Goal: Task Accomplishment & Management: Complete application form

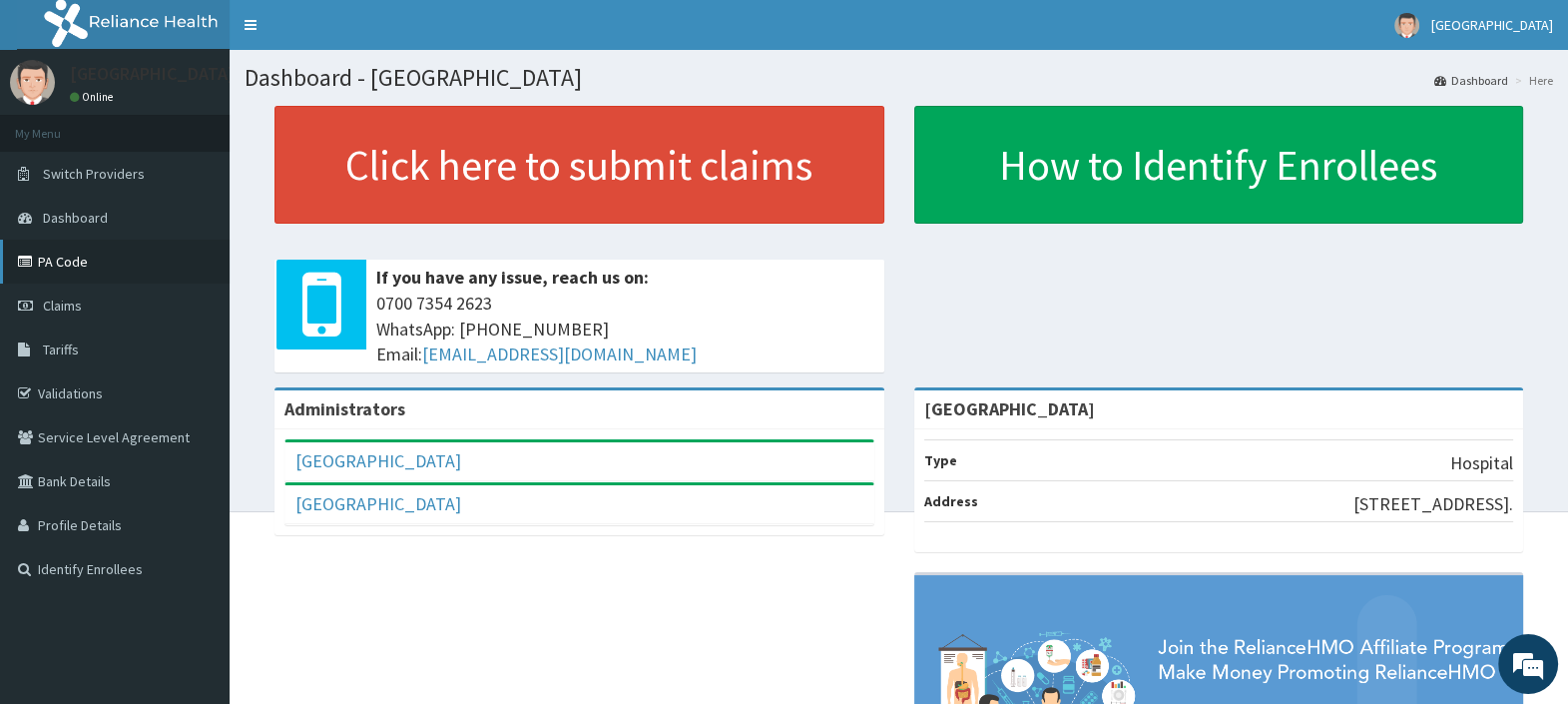
click at [67, 261] on link "PA Code" at bounding box center [115, 262] width 230 height 44
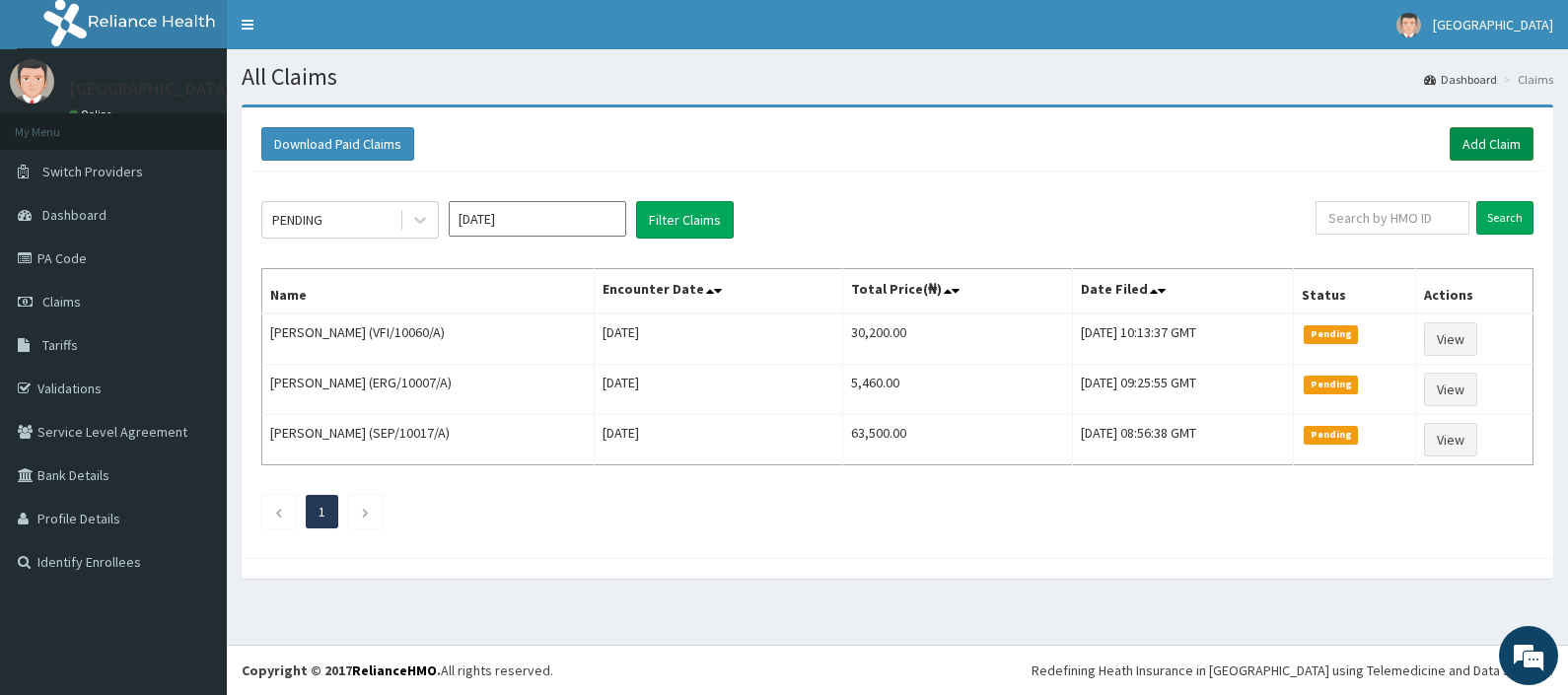
click at [1483, 140] on link "Add Claim" at bounding box center [1491, 144] width 84 height 34
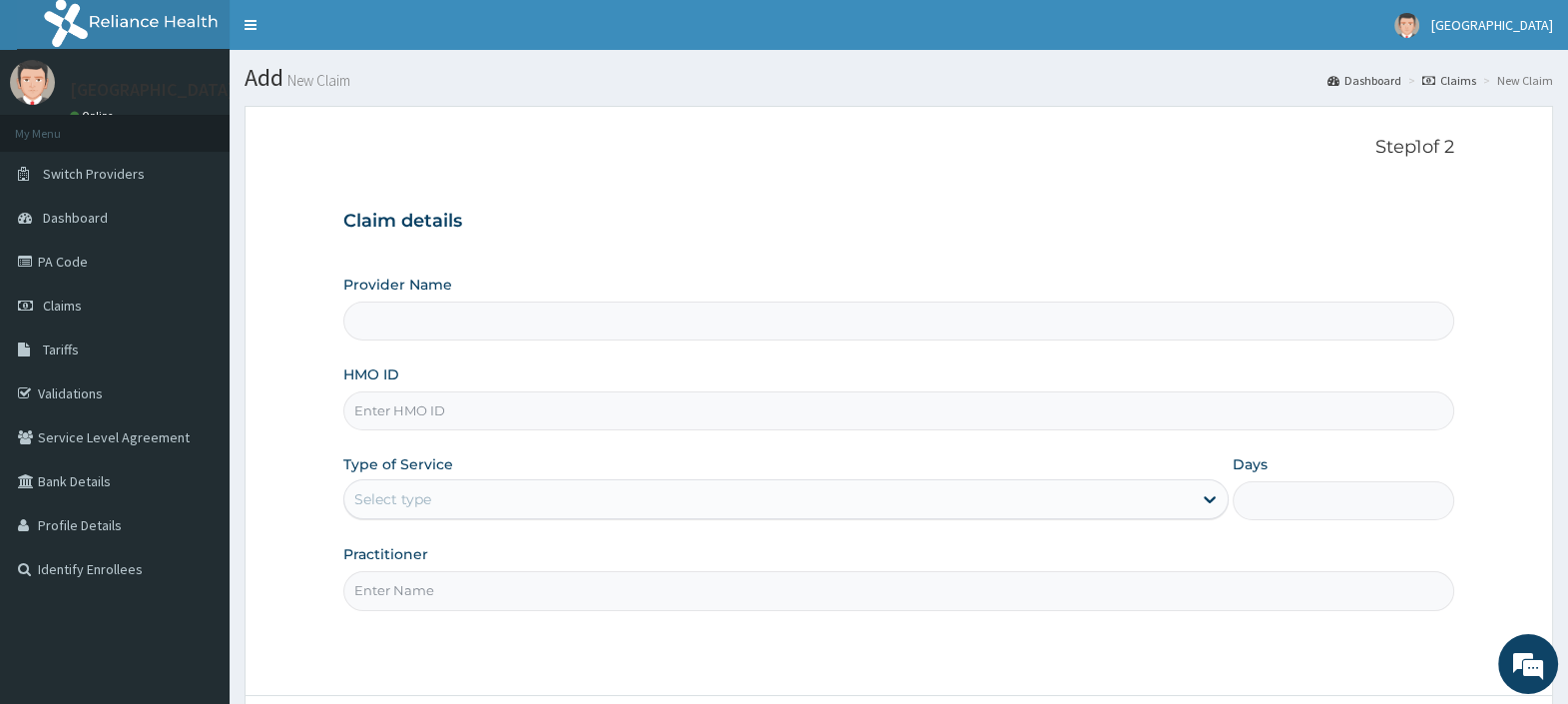
type input "KSB/10149/A"
type input "[GEOGRAPHIC_DATA]"
type input "KSB/10149/A"
click at [455, 504] on div "Select type" at bounding box center [768, 499] width 847 height 32
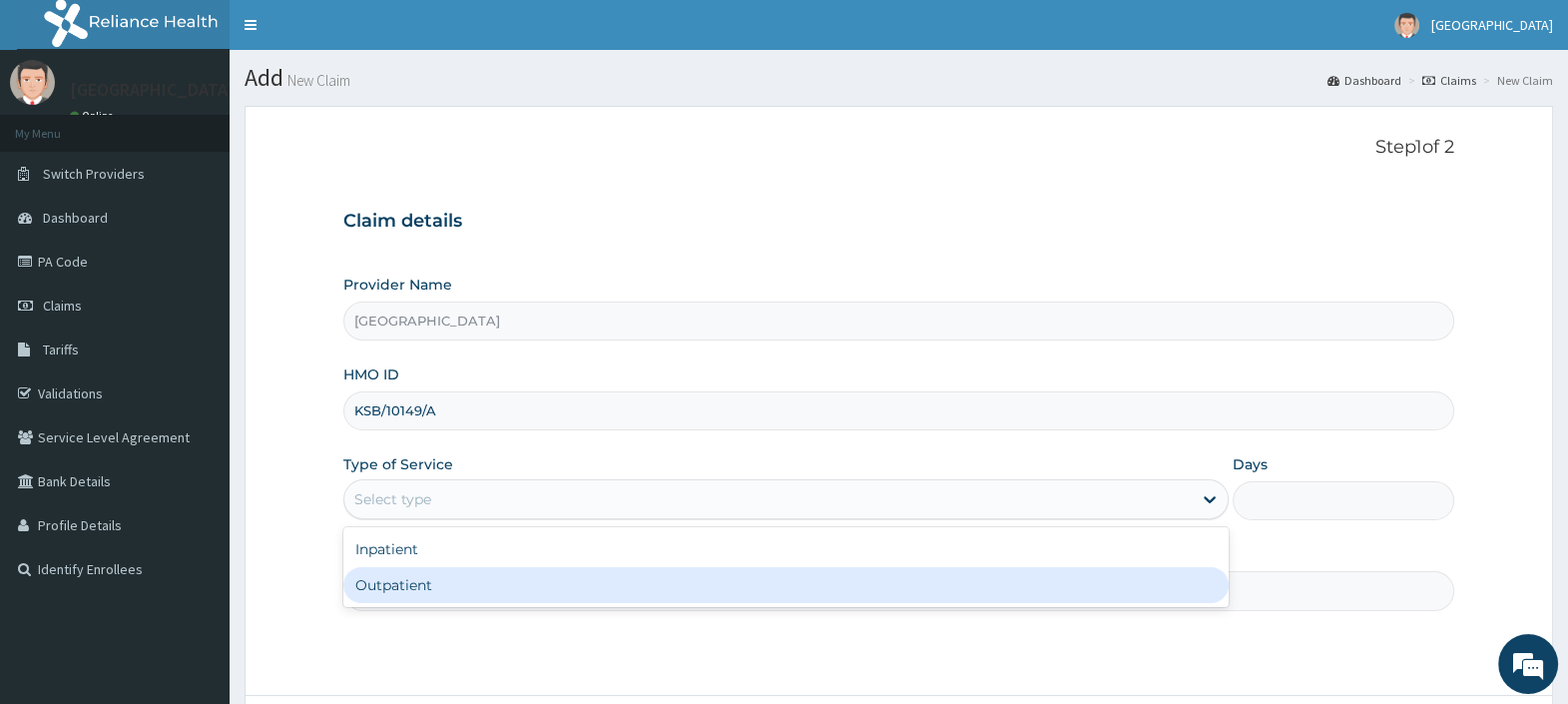
click at [434, 575] on div "Outpatient" at bounding box center [785, 585] width 885 height 36
type input "1"
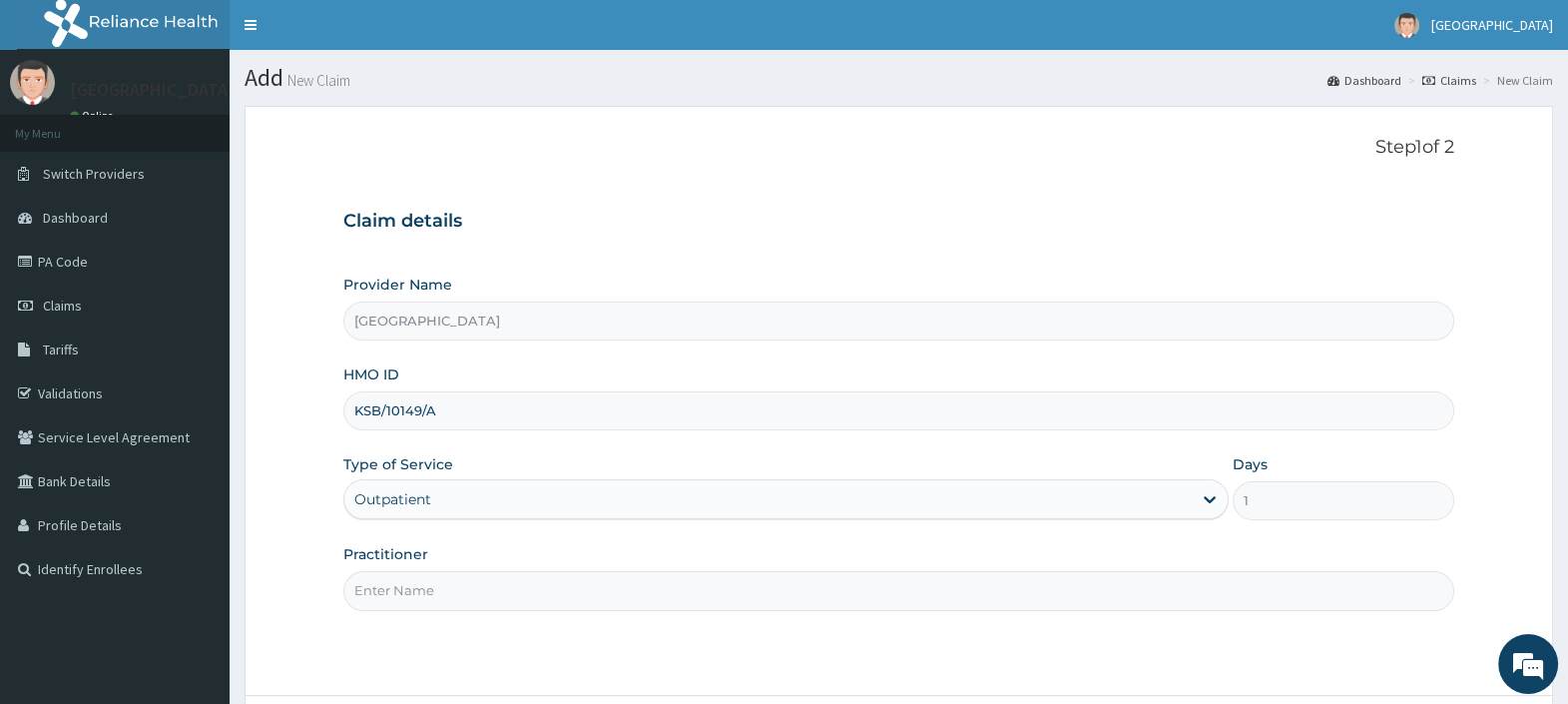
click at [434, 578] on input "Practitioner" at bounding box center [898, 590] width 1111 height 39
type input "DR. EBUBE"
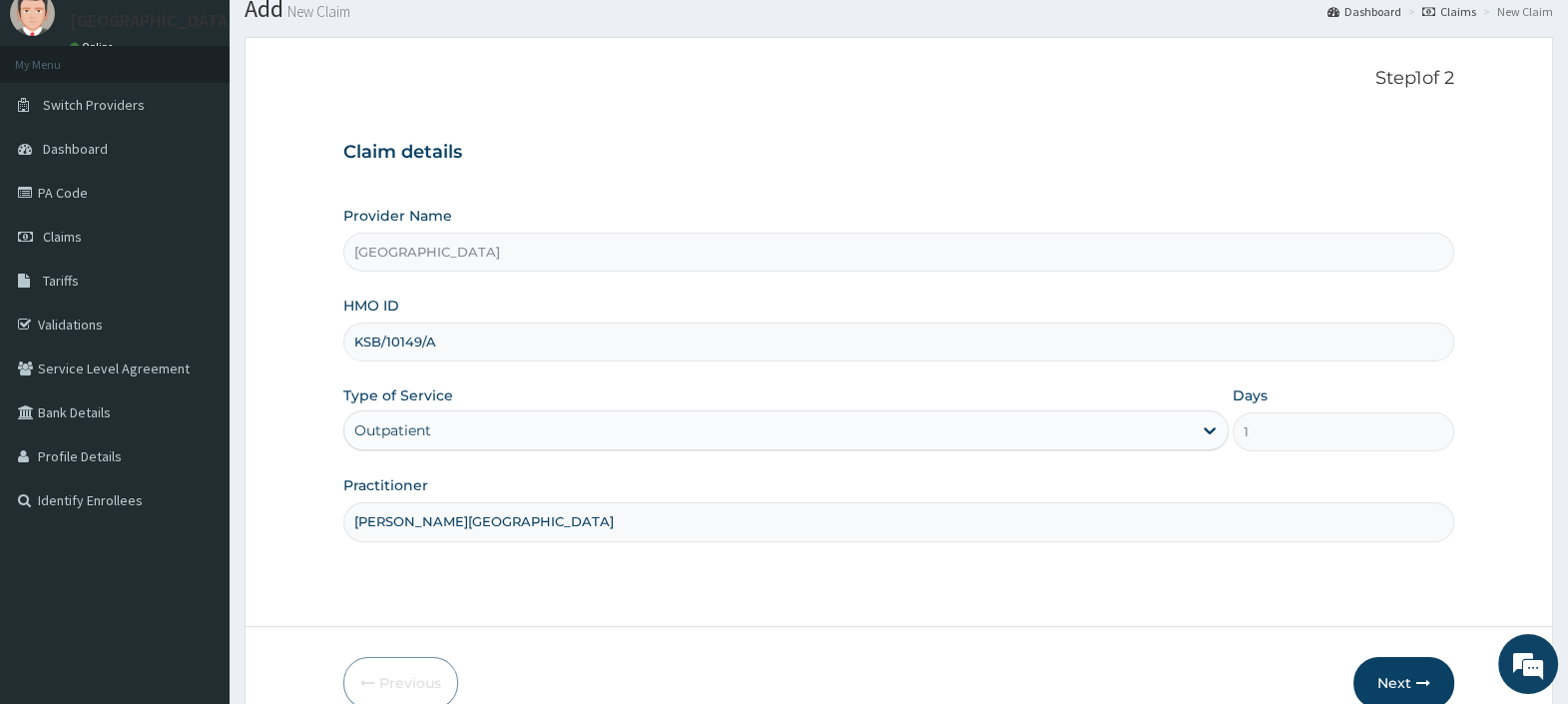
scroll to position [170, 0]
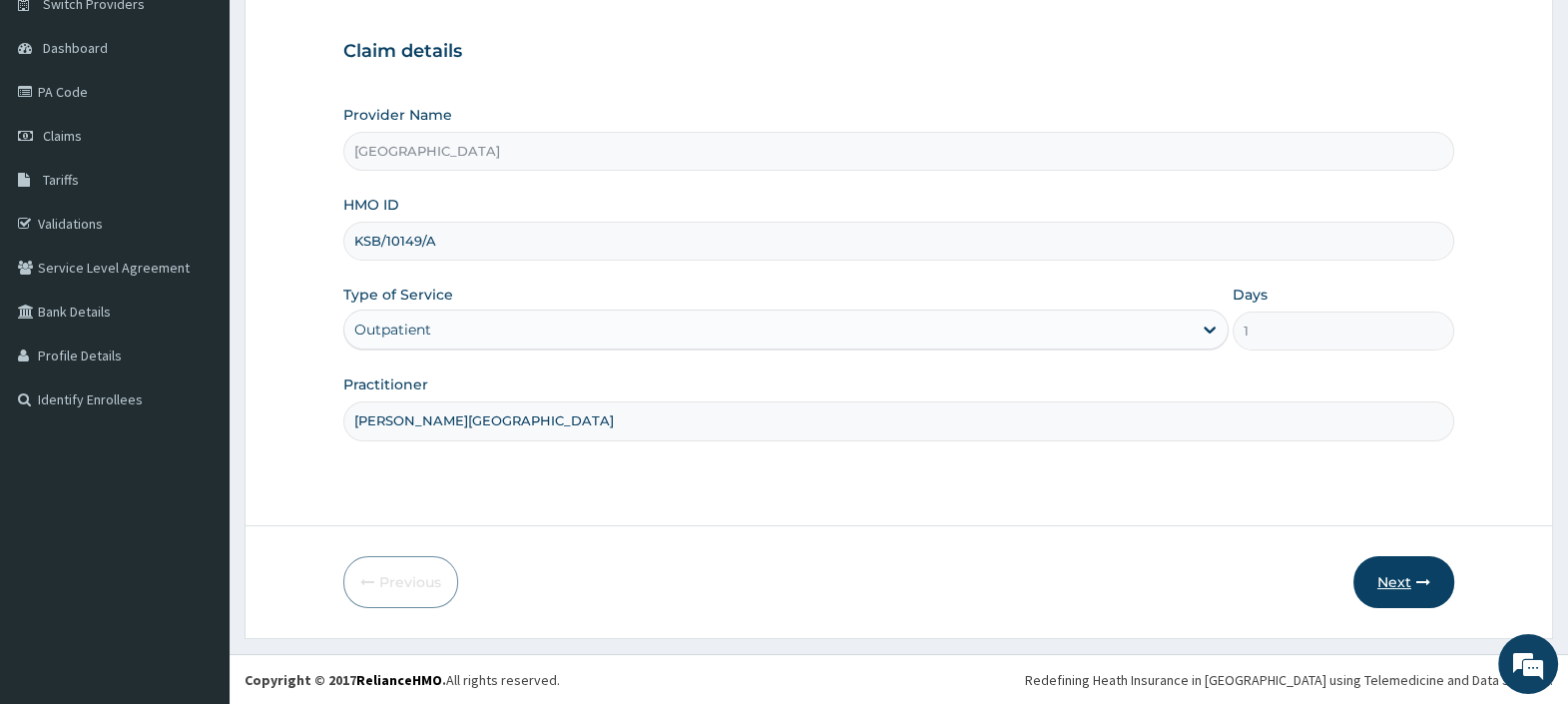
click at [1395, 570] on button "Next" at bounding box center [1403, 582] width 101 height 52
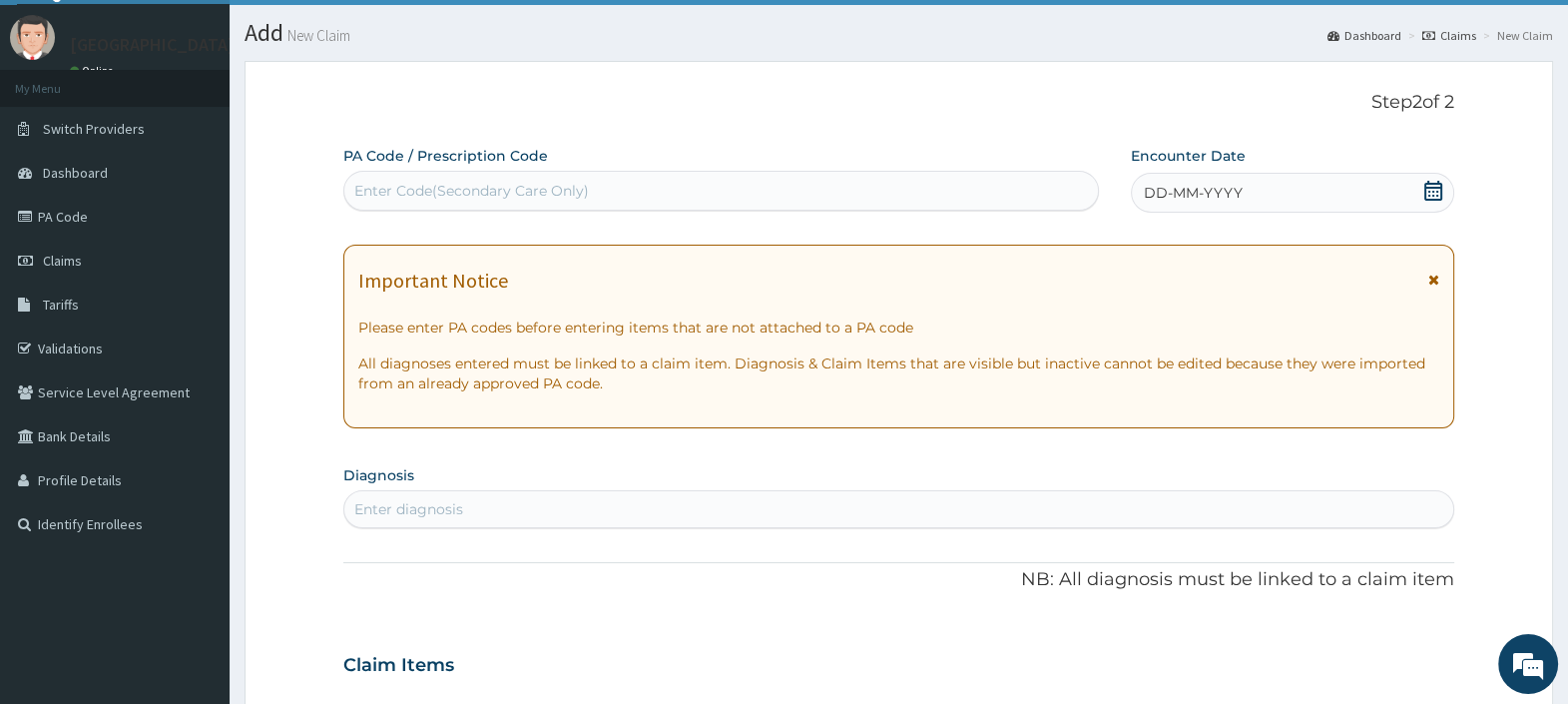
scroll to position [0, 0]
click at [577, 185] on div "Enter Code(Secondary Care Only)" at bounding box center [471, 191] width 235 height 20
paste input "PA/B78F56"
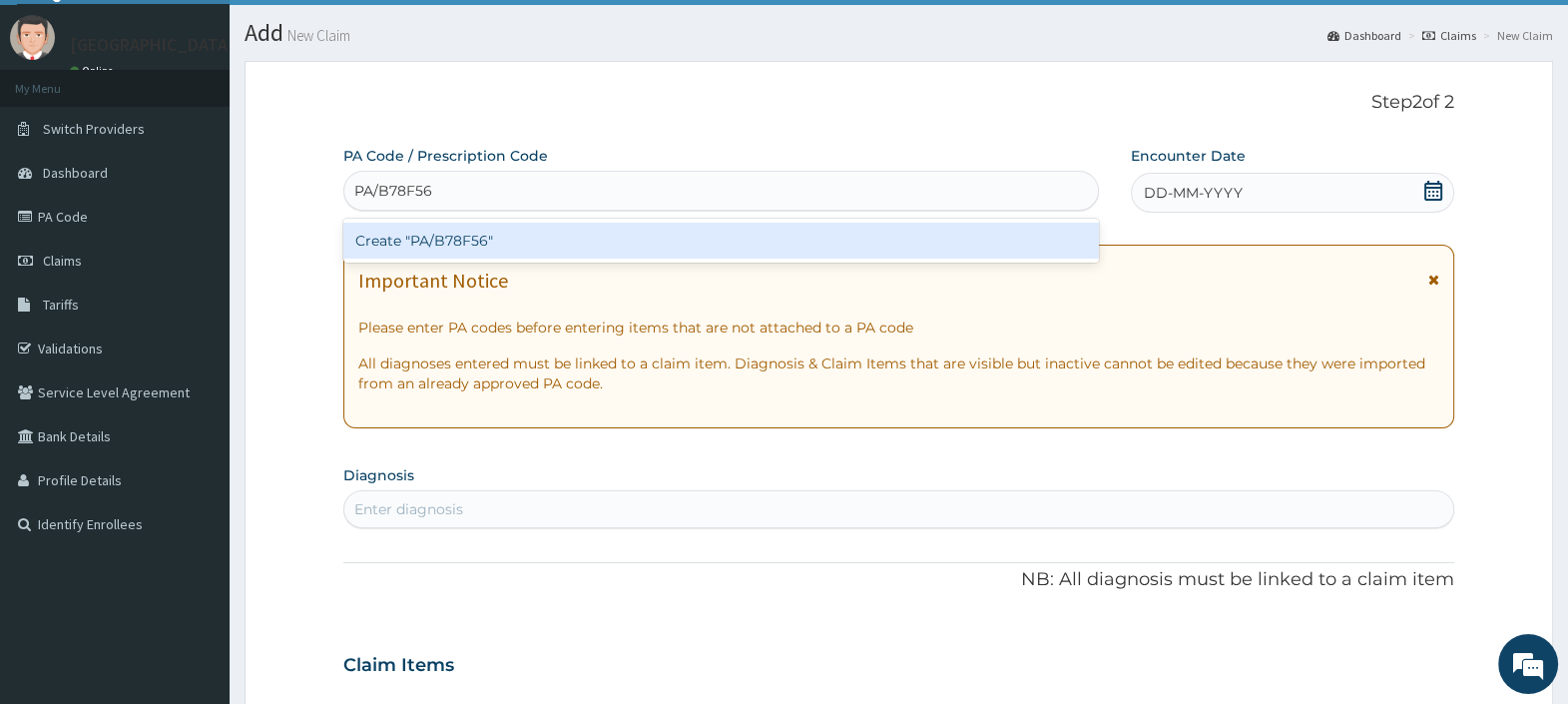
type input "PA/B78F56"
click at [482, 233] on div "Create "PA/B78F56"" at bounding box center [721, 241] width 755 height 36
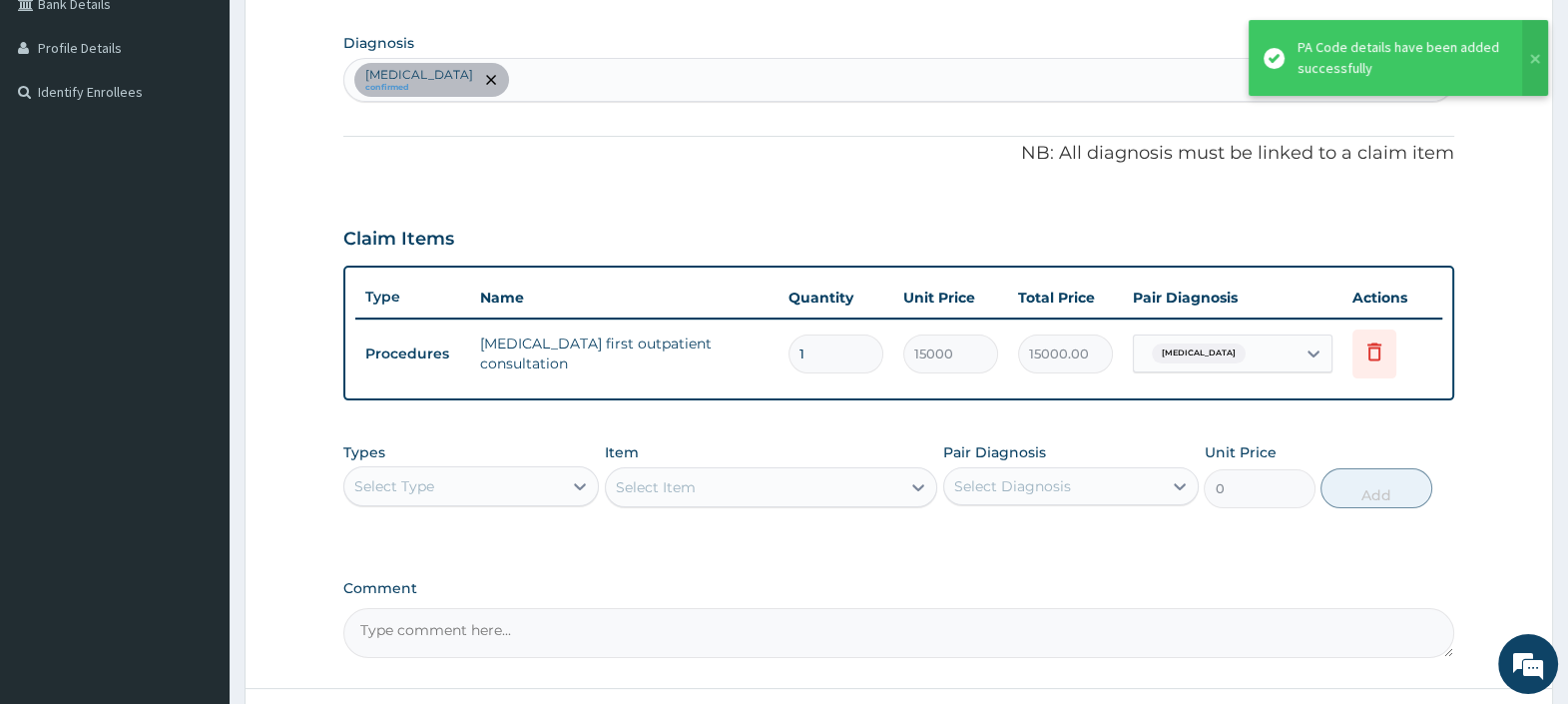
scroll to position [638, 0]
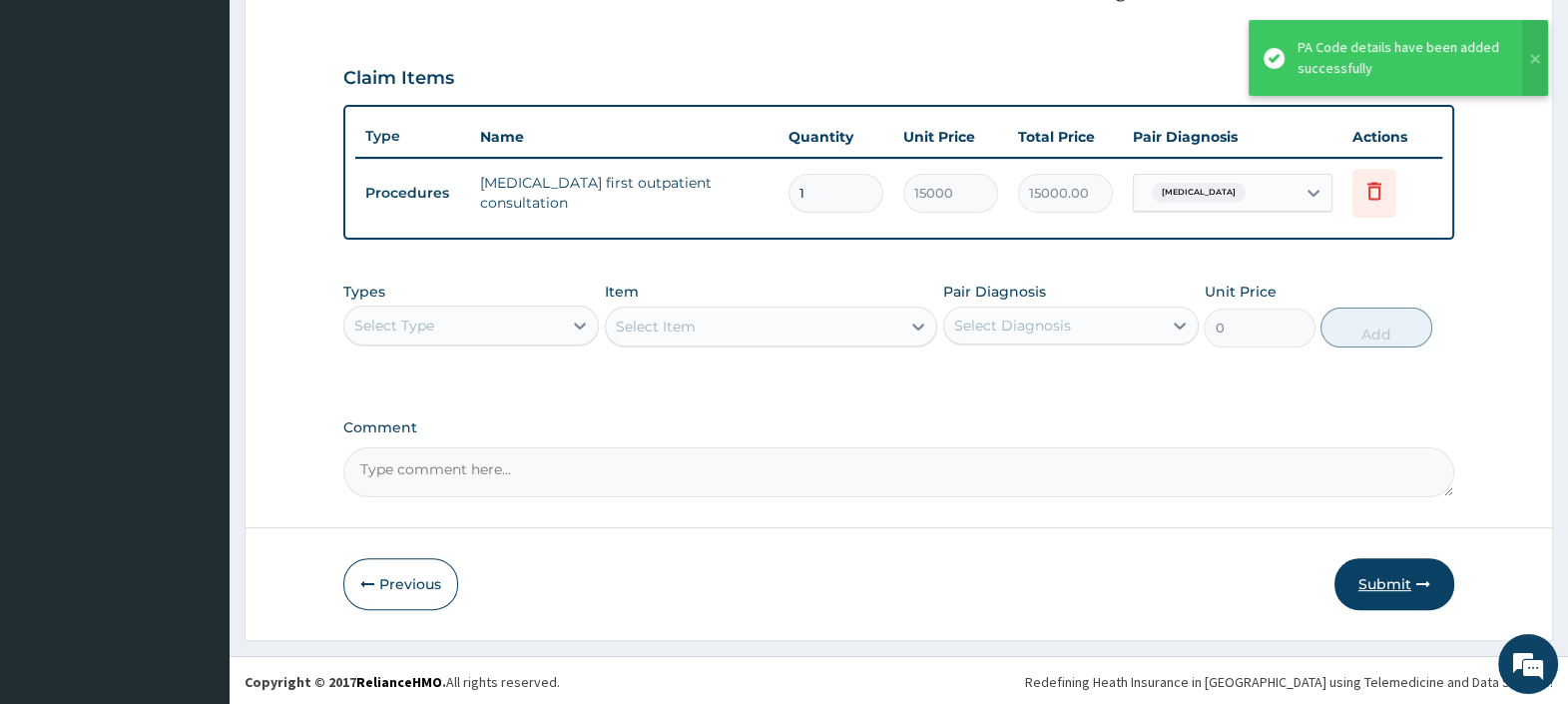
click at [1382, 583] on button "Submit" at bounding box center [1394, 584] width 120 height 52
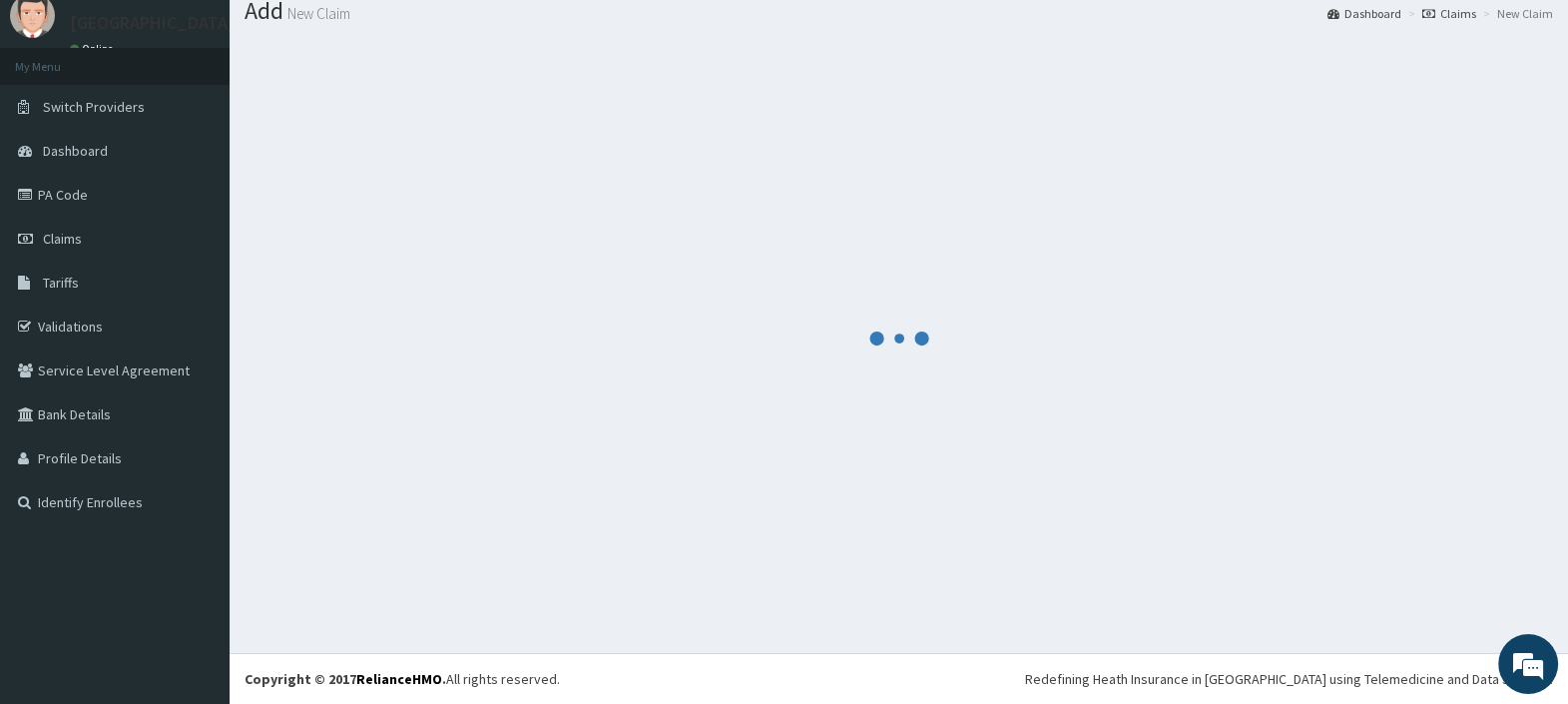
scroll to position [66, 0]
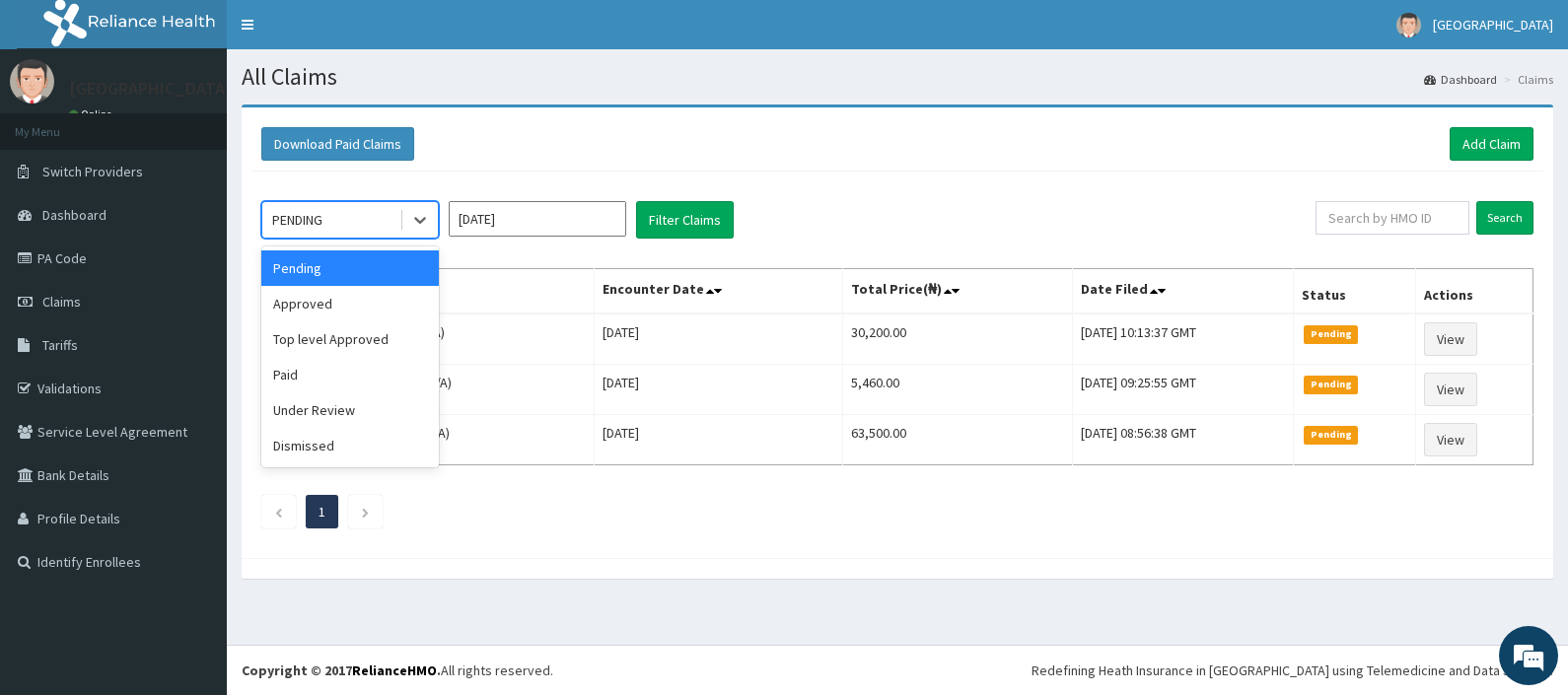
click at [340, 223] on div "PENDING" at bounding box center [330, 220] width 137 height 32
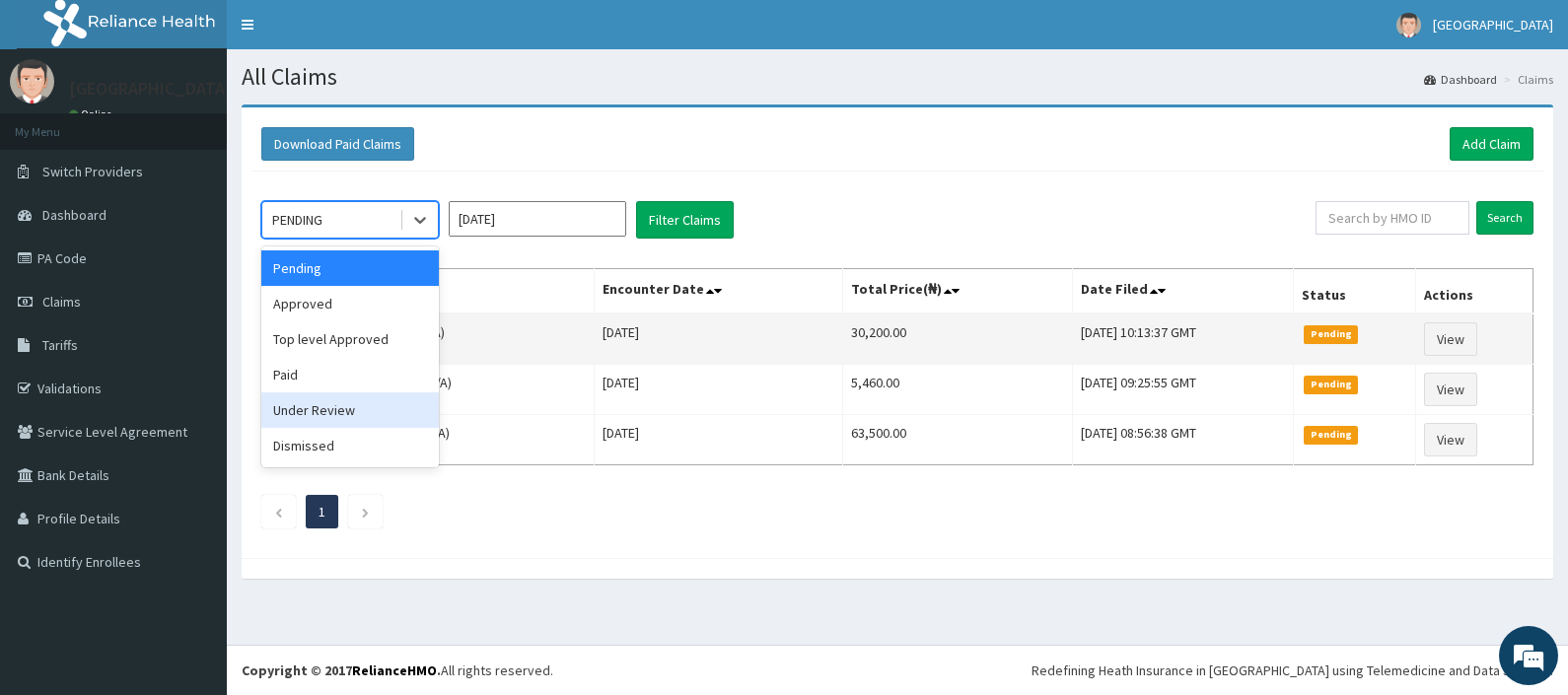
click at [336, 408] on div "Under Review" at bounding box center [350, 410] width 178 height 35
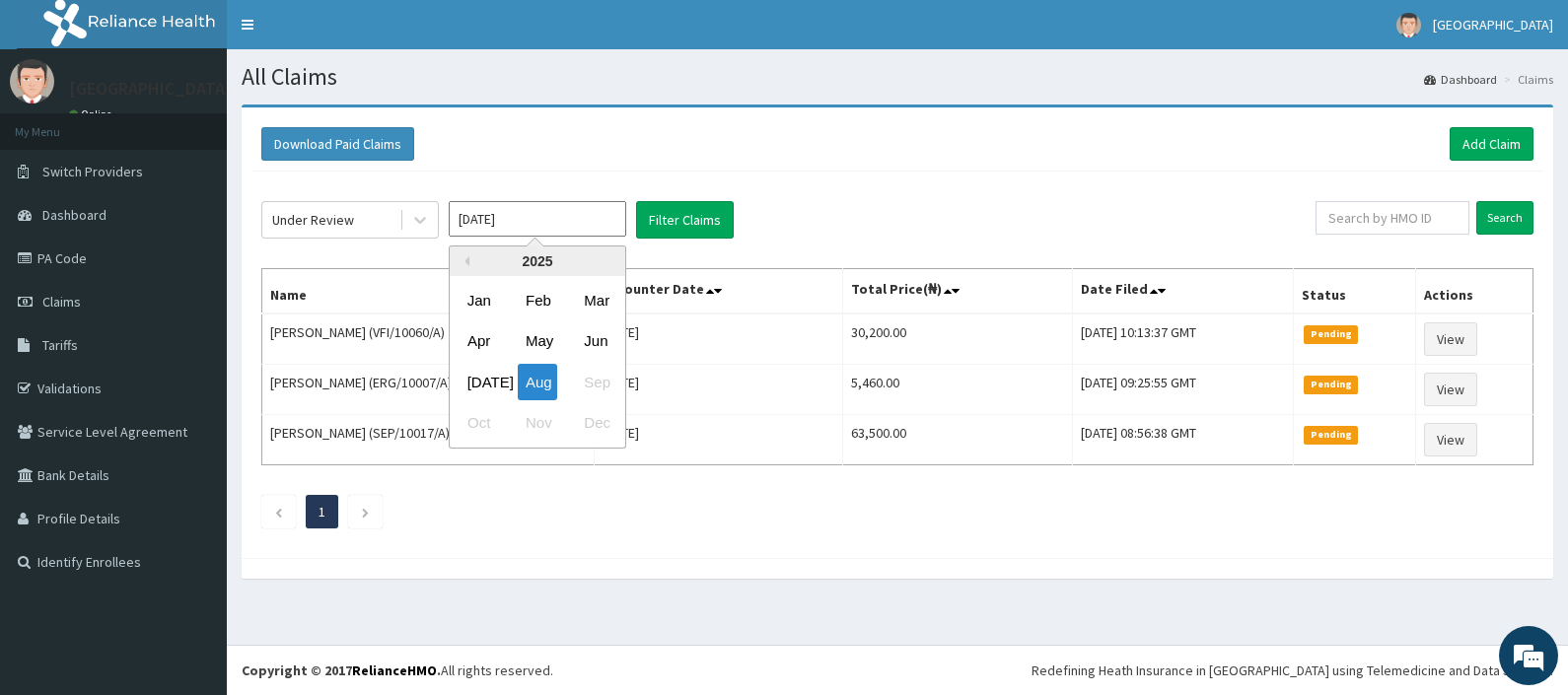
click at [518, 214] on input "[DATE]" at bounding box center [537, 219] width 178 height 35
click at [484, 339] on div "Apr" at bounding box center [479, 341] width 39 height 36
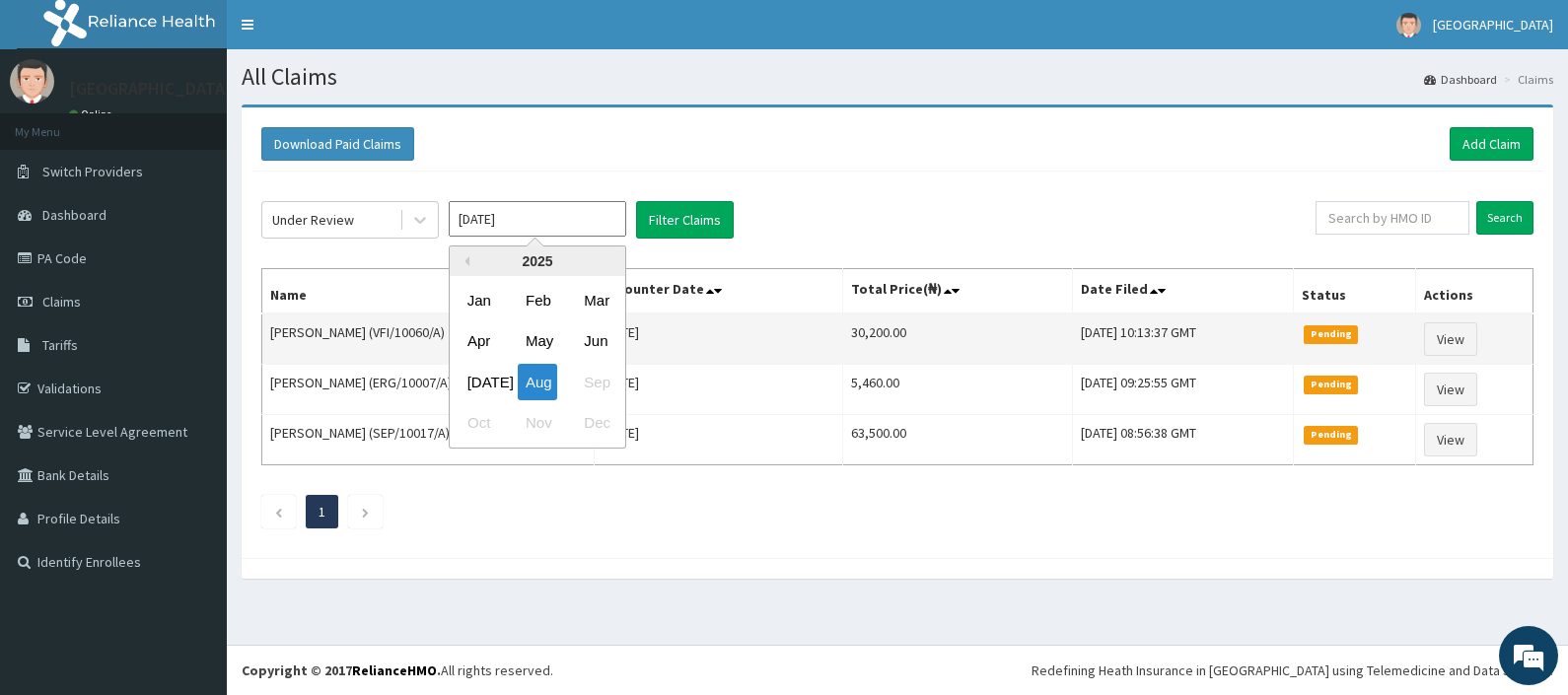
type input "[DATE]"
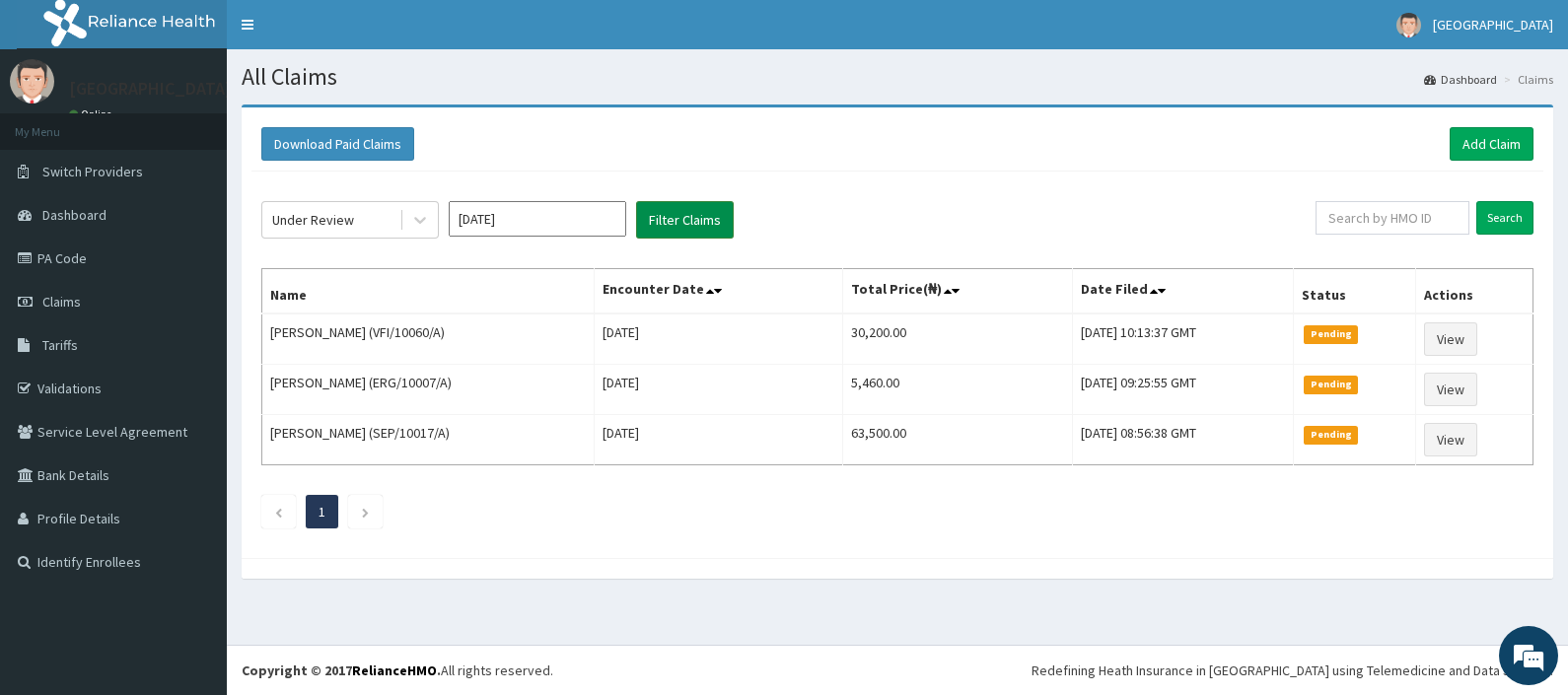
click at [666, 217] on button "Filter Claims" at bounding box center [684, 220] width 98 height 37
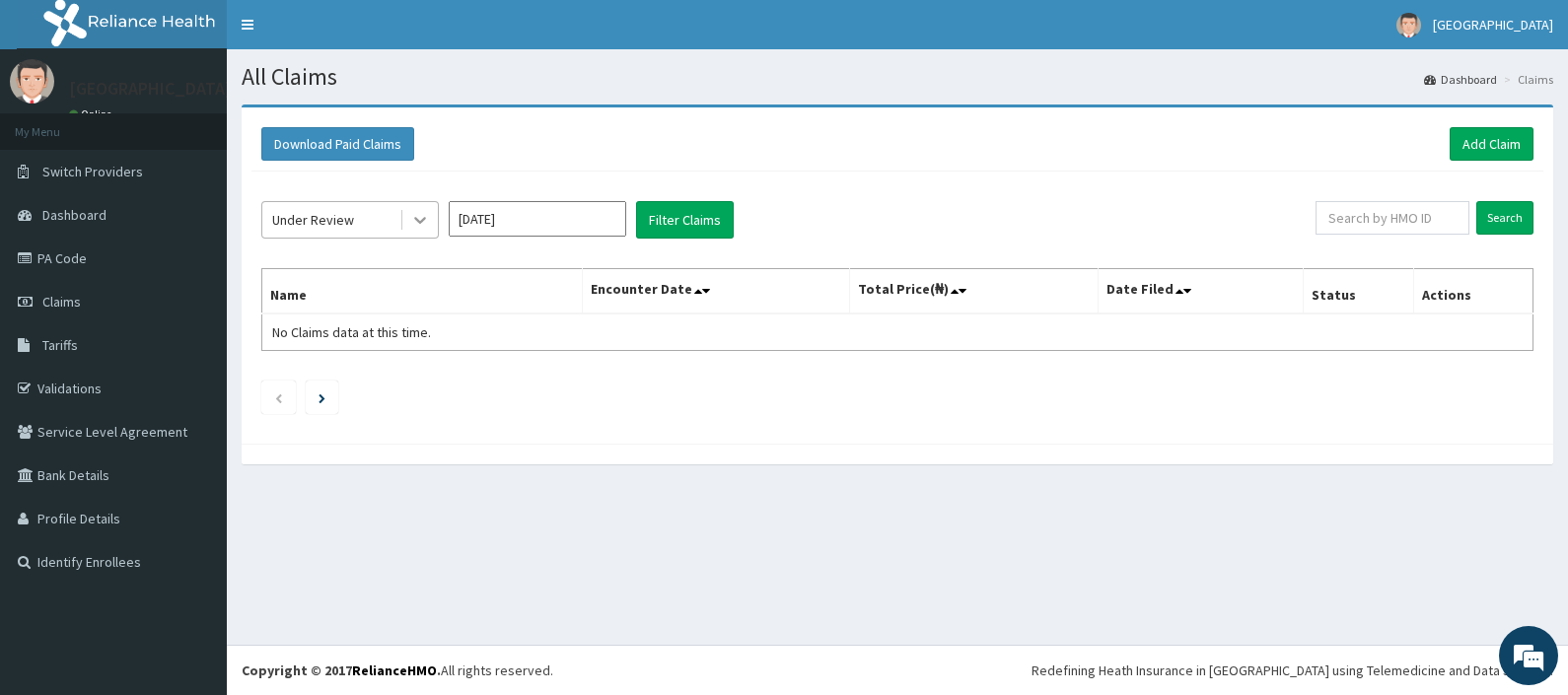
click at [414, 217] on icon at bounding box center [420, 220] width 20 height 20
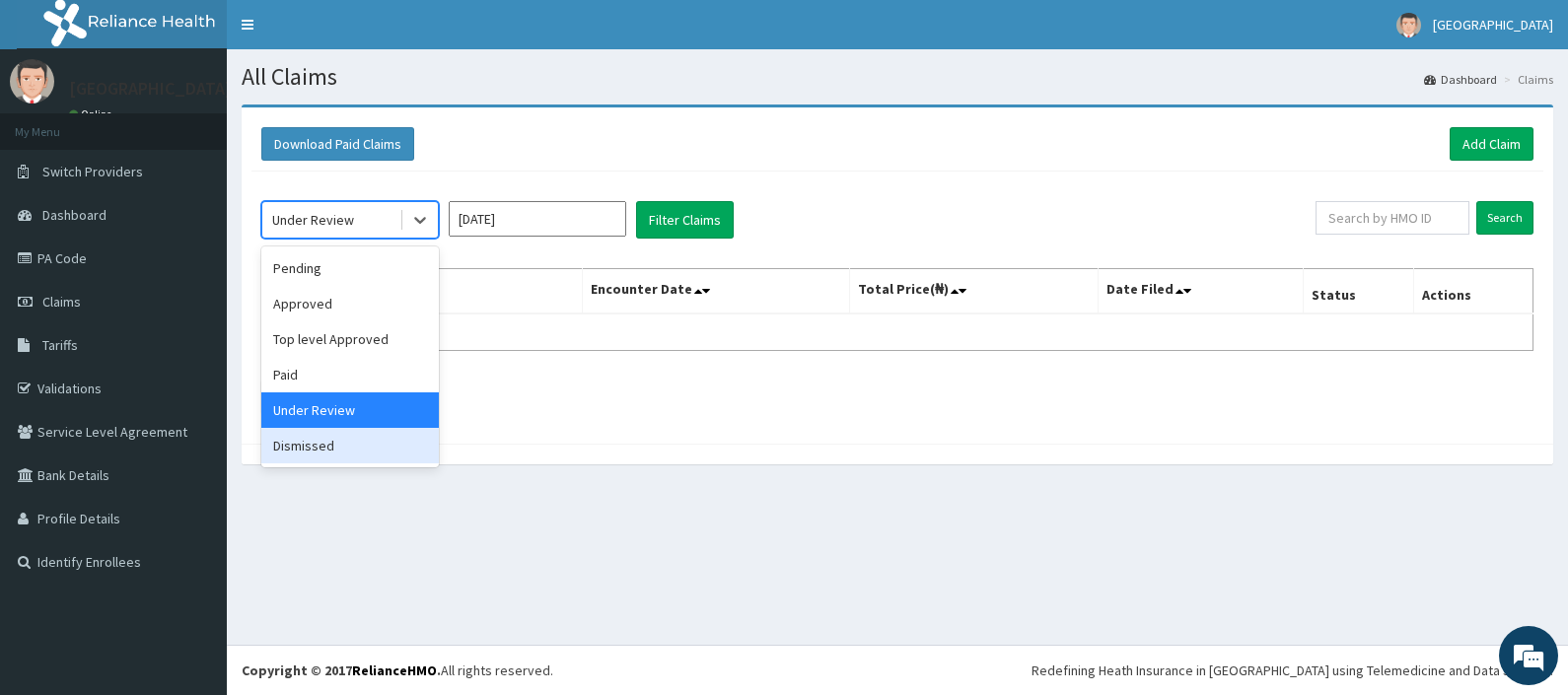
click at [331, 449] on div "Dismissed" at bounding box center [350, 446] width 178 height 35
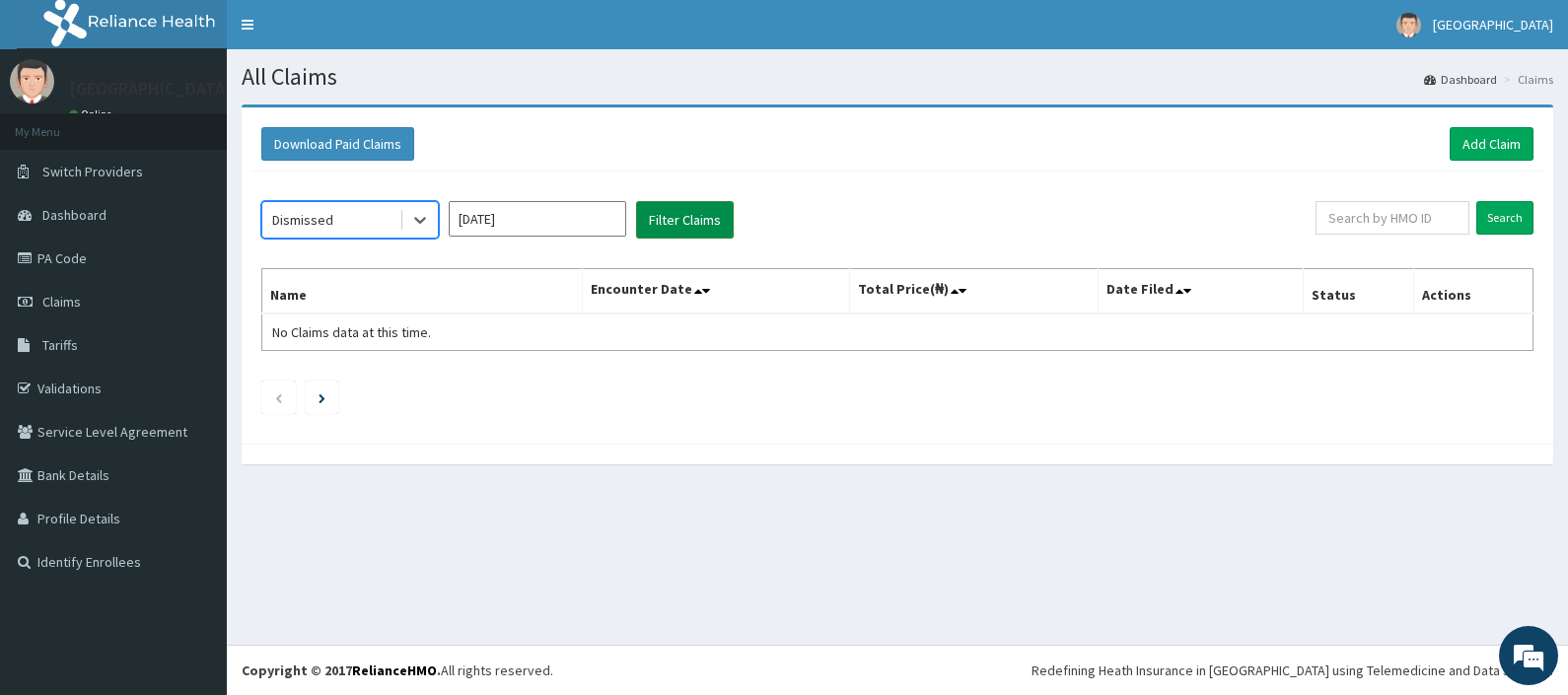
click at [696, 212] on button "Filter Claims" at bounding box center [684, 220] width 98 height 37
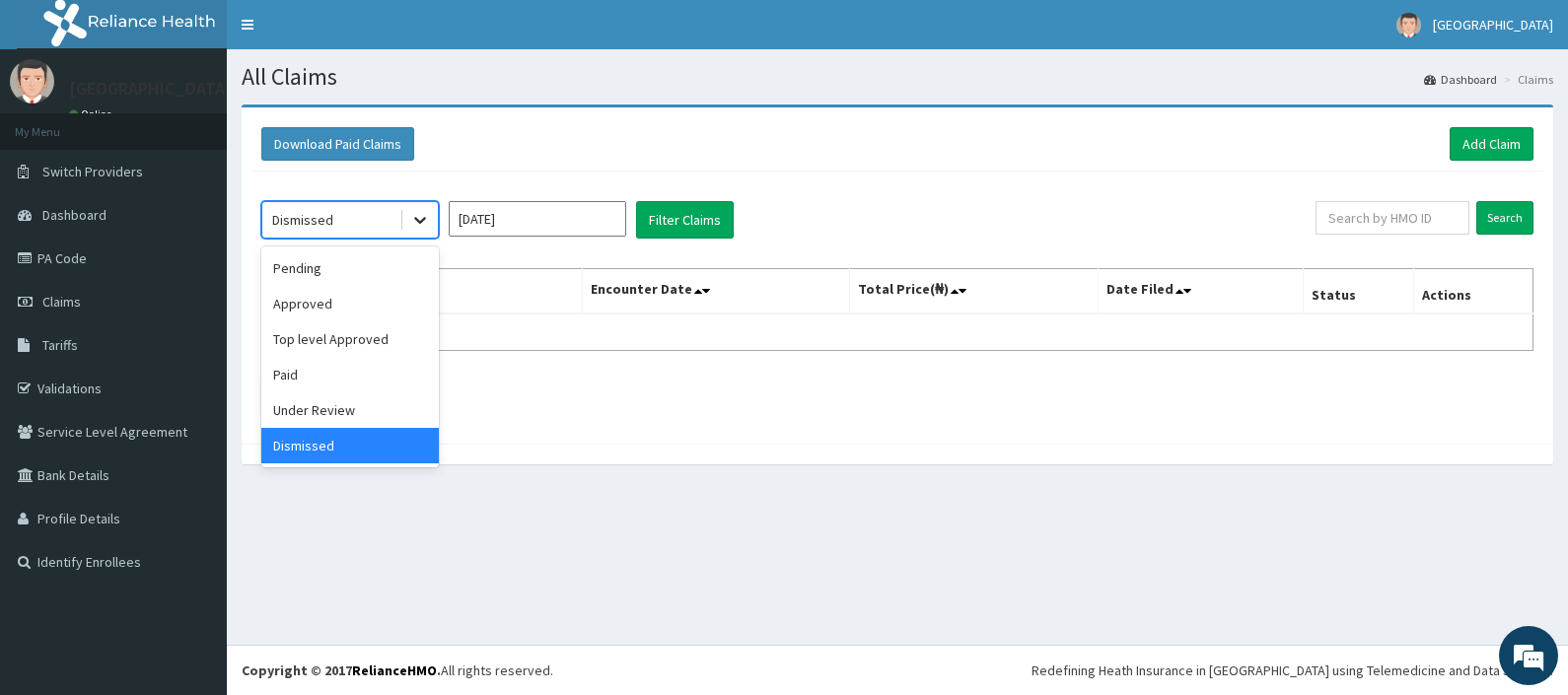
click at [422, 218] on icon at bounding box center [420, 221] width 12 height 7
click at [362, 305] on div "Approved" at bounding box center [350, 304] width 178 height 35
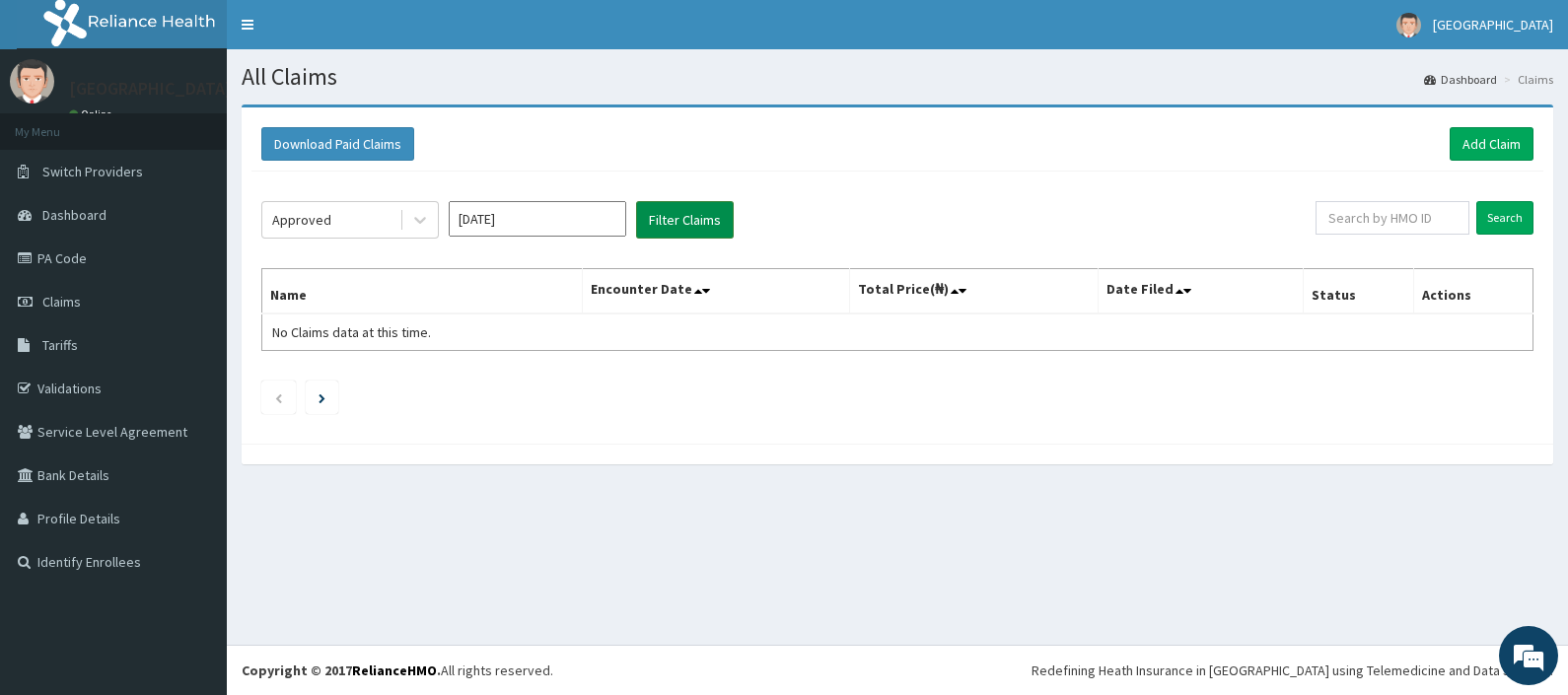
click at [693, 212] on button "Filter Claims" at bounding box center [684, 220] width 98 height 37
